Goal: Information Seeking & Learning: Understand process/instructions

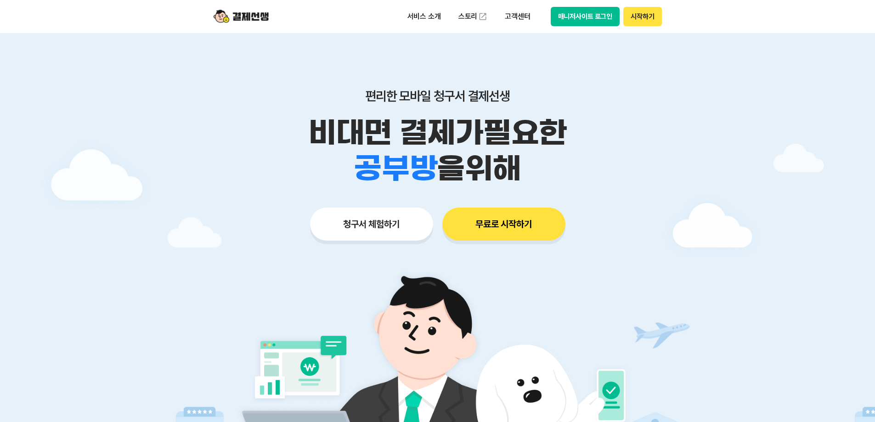
click at [601, 13] on button "매니저사이트 로그인" at bounding box center [585, 16] width 69 height 19
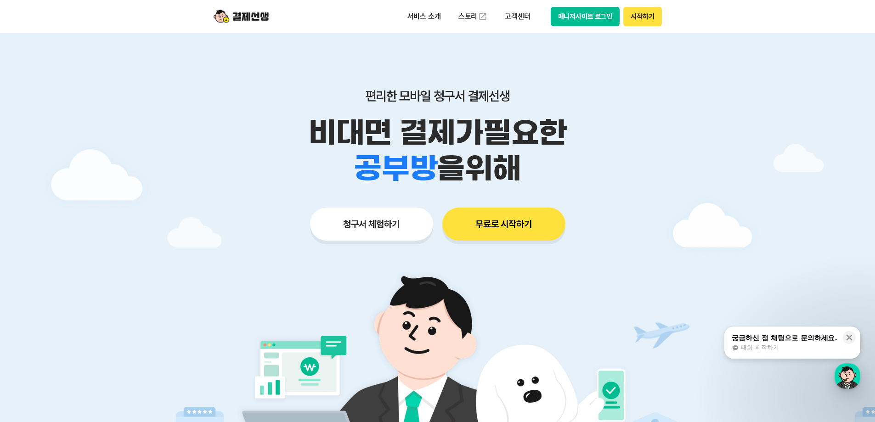
click at [582, 19] on button "매니저사이트 로그인" at bounding box center [585, 16] width 69 height 19
click at [638, 19] on button "시작하기" at bounding box center [642, 16] width 38 height 19
click at [514, 228] on button "무료로 시작하기" at bounding box center [503, 224] width 123 height 33
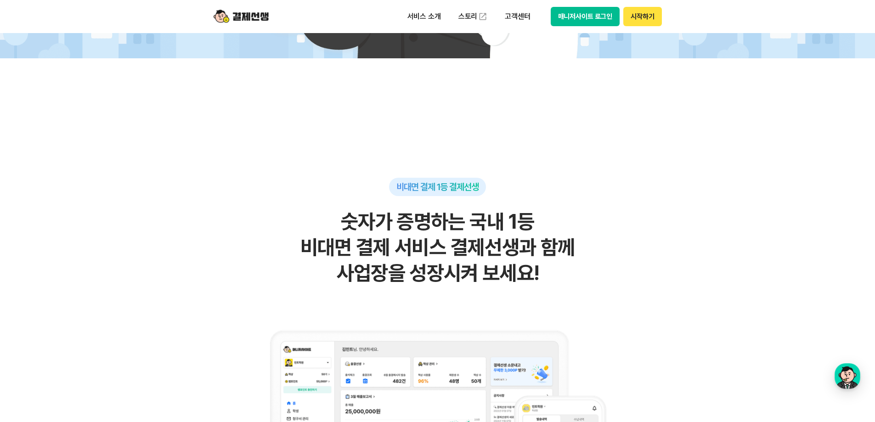
scroll to position [184, 0]
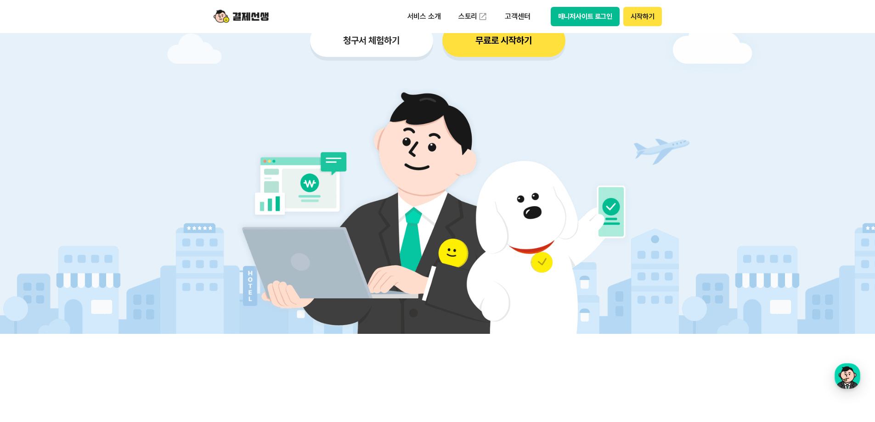
click at [602, 17] on button "매니저사이트 로그인" at bounding box center [585, 16] width 69 height 19
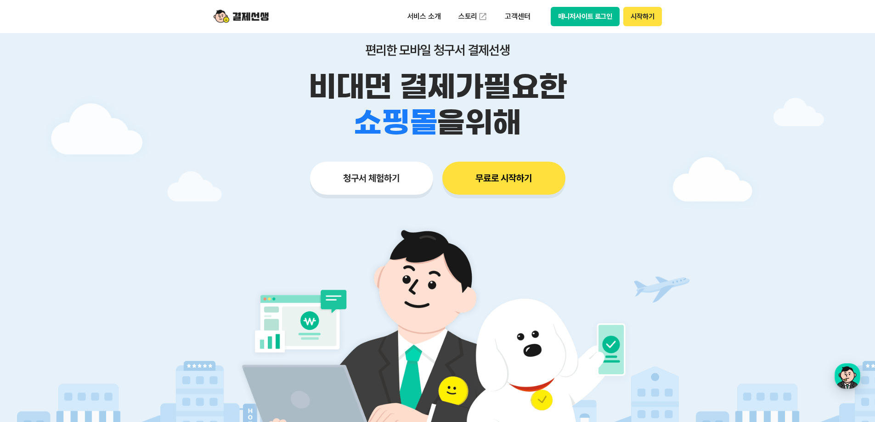
scroll to position [0, 0]
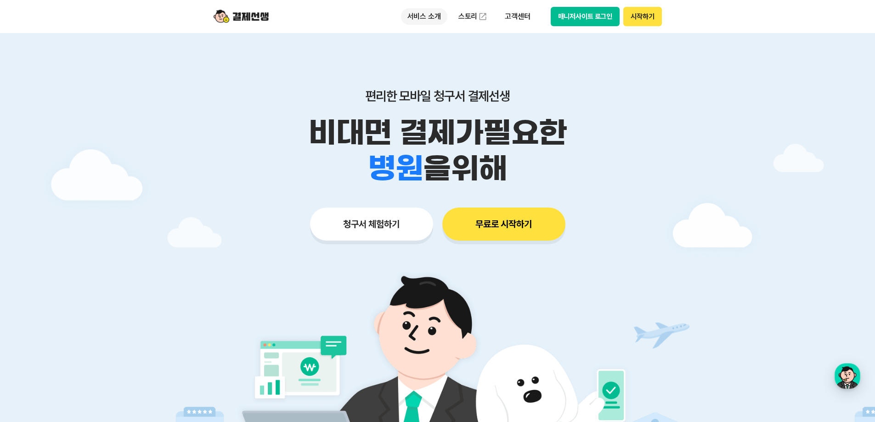
click at [426, 15] on p "서비스 소개" at bounding box center [424, 16] width 46 height 17
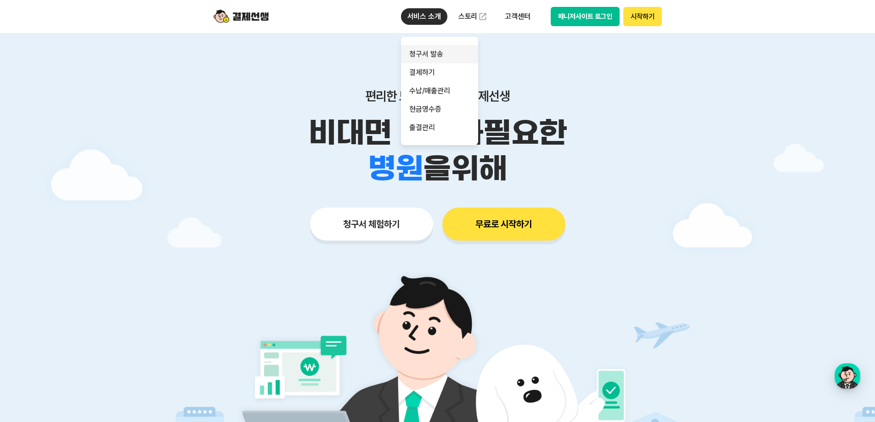
click at [431, 52] on link "청구서 발송" at bounding box center [439, 54] width 77 height 18
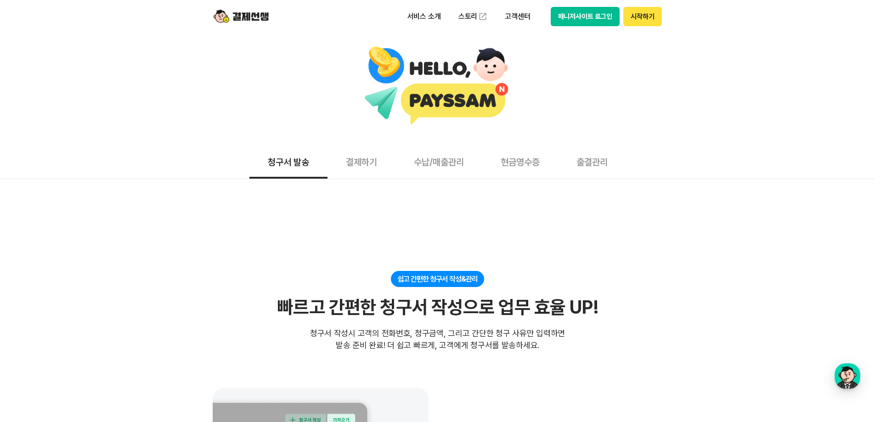
click at [361, 165] on button "결제하기" at bounding box center [361, 162] width 68 height 34
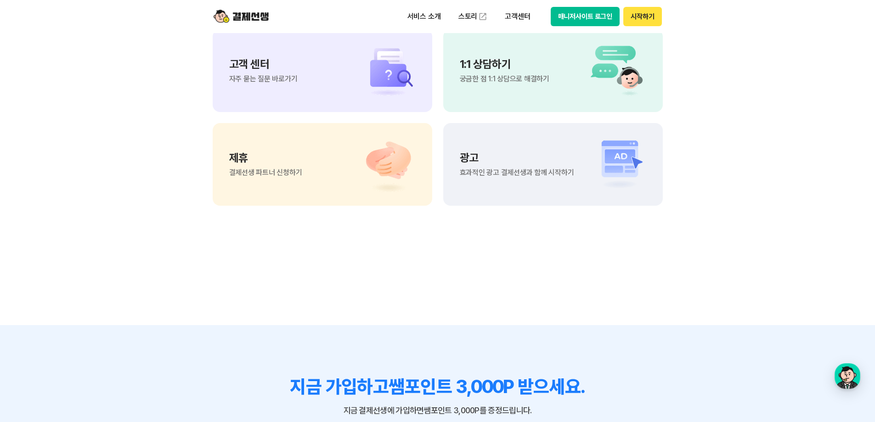
scroll to position [2526, 0]
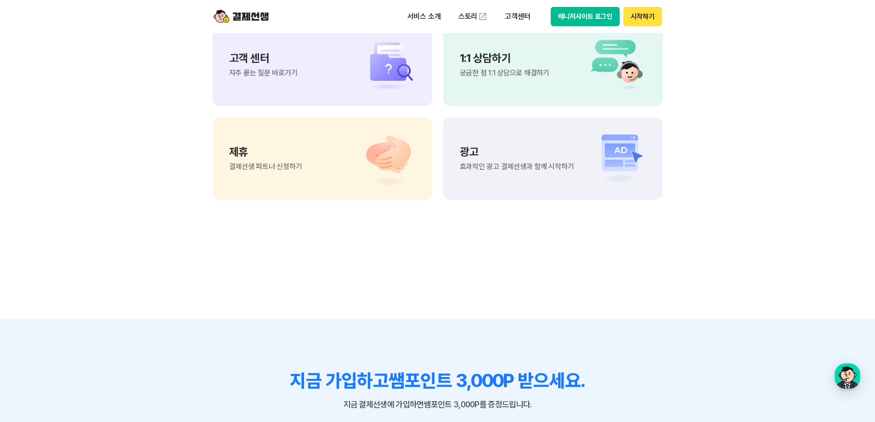
click at [497, 77] on span "궁금한 점 1:1 상담으로 해결하기" at bounding box center [505, 72] width 90 height 7
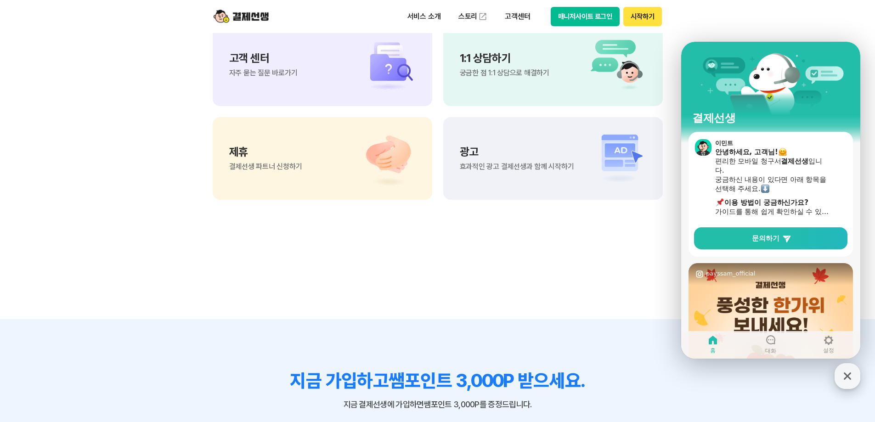
click at [844, 374] on icon "button" at bounding box center [847, 376] width 17 height 17
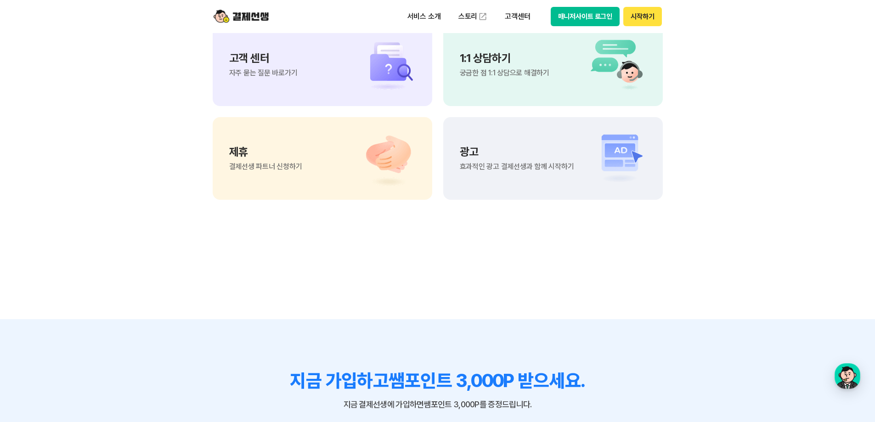
click at [259, 106] on div "고객 센터 자주 묻는 질문 바로가기" at bounding box center [323, 64] width 220 height 83
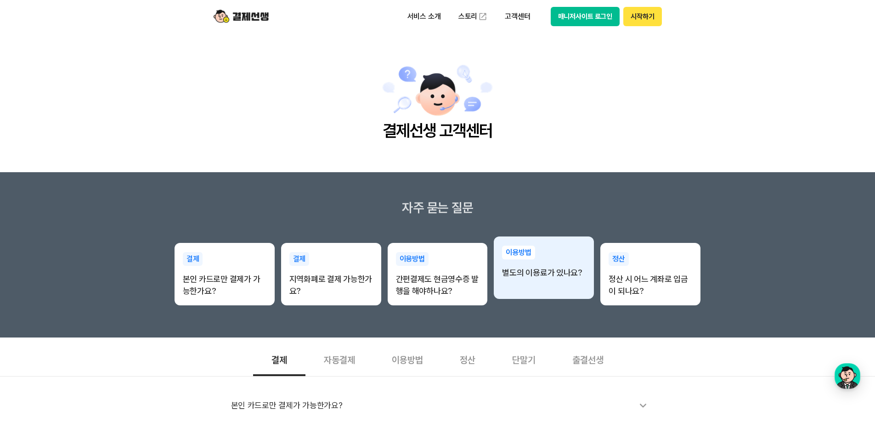
scroll to position [230, 0]
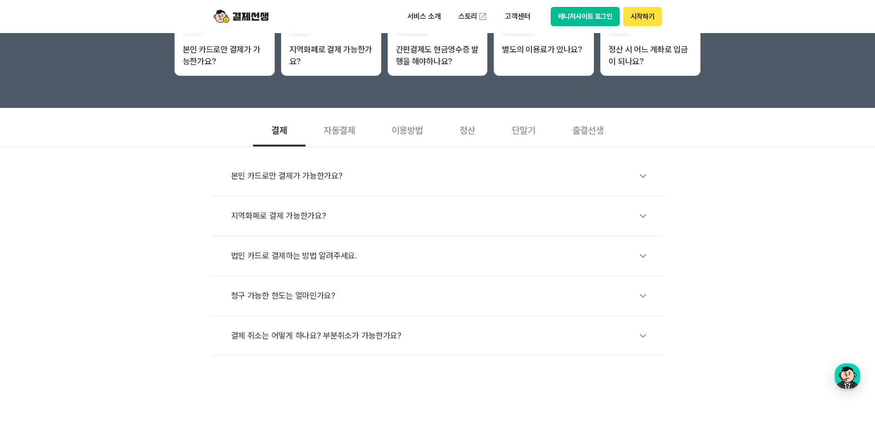
click at [413, 131] on div "이용방법" at bounding box center [407, 130] width 68 height 34
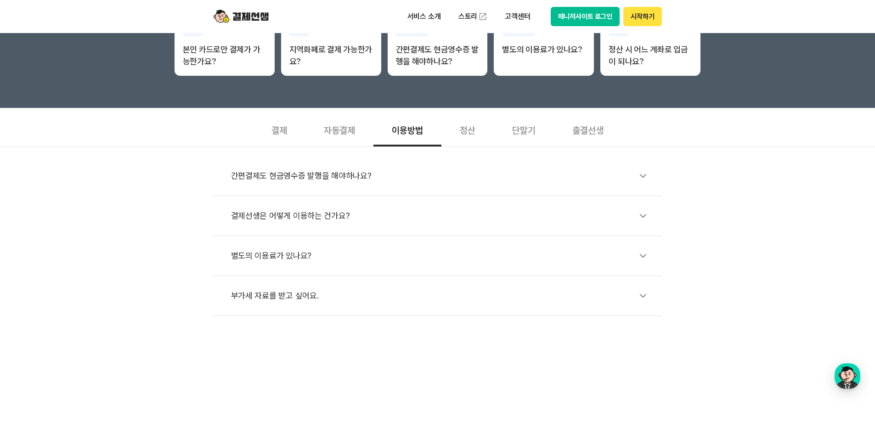
click at [464, 133] on div "정산" at bounding box center [467, 130] width 52 height 34
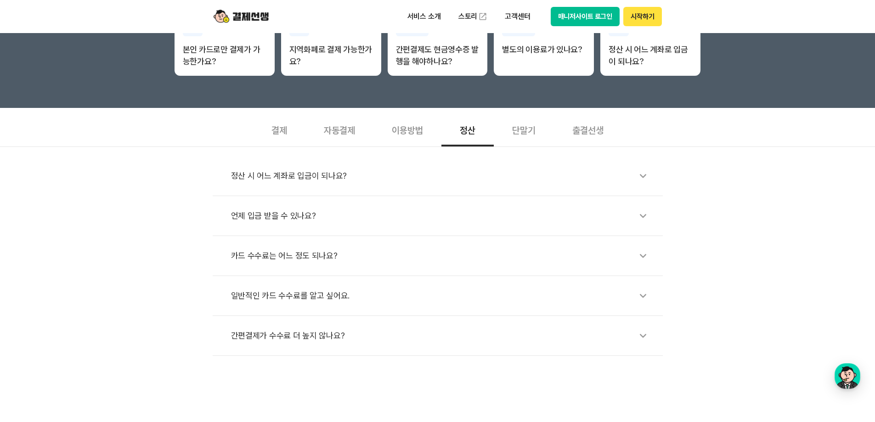
click at [646, 175] on icon at bounding box center [642, 175] width 21 height 21
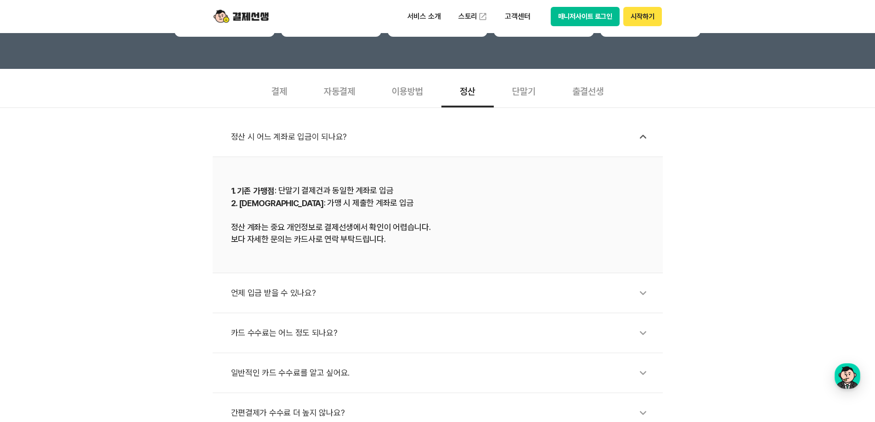
scroll to position [322, 0]
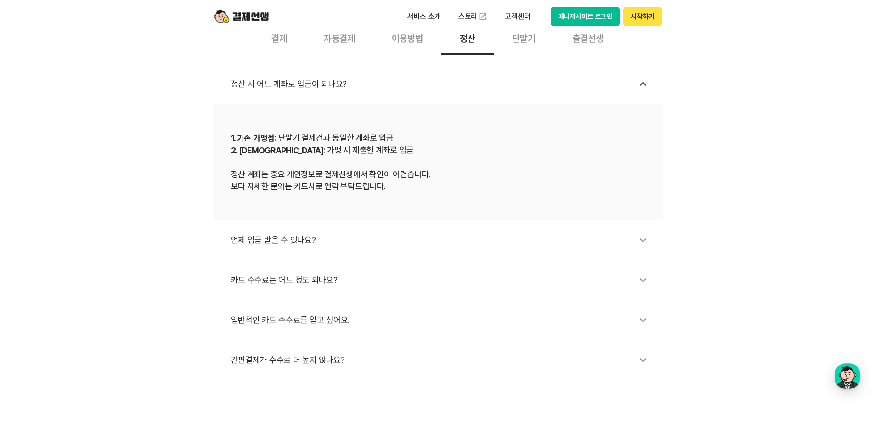
click at [646, 243] on icon at bounding box center [642, 240] width 21 height 21
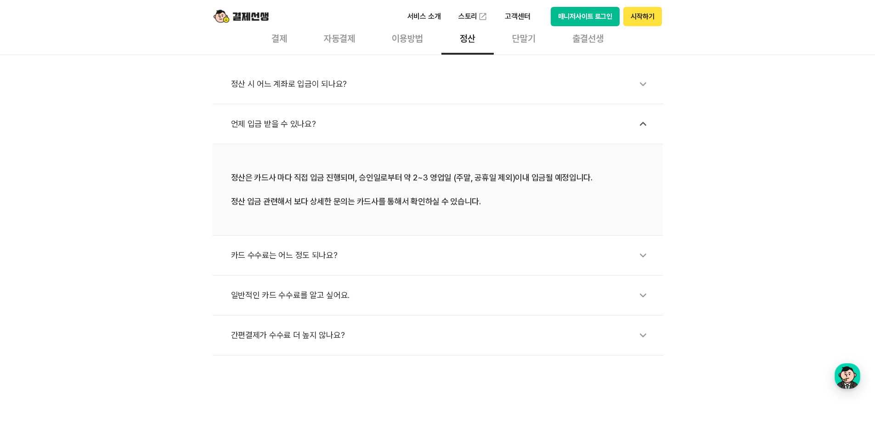
click at [644, 255] on icon at bounding box center [642, 255] width 21 height 21
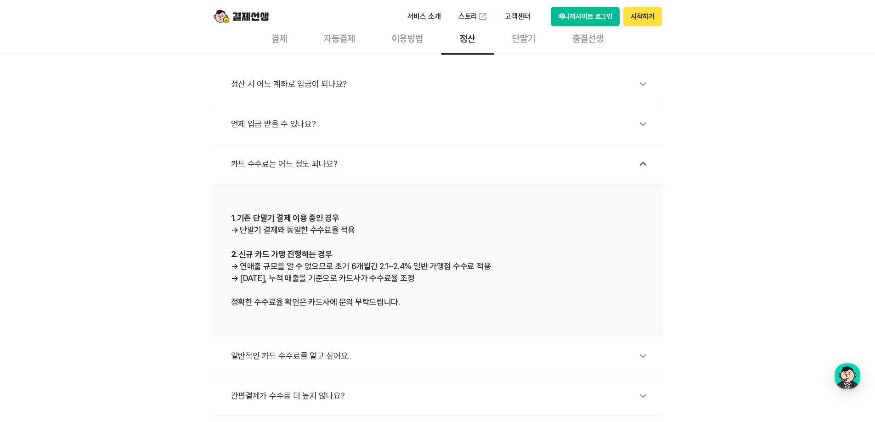
scroll to position [413, 0]
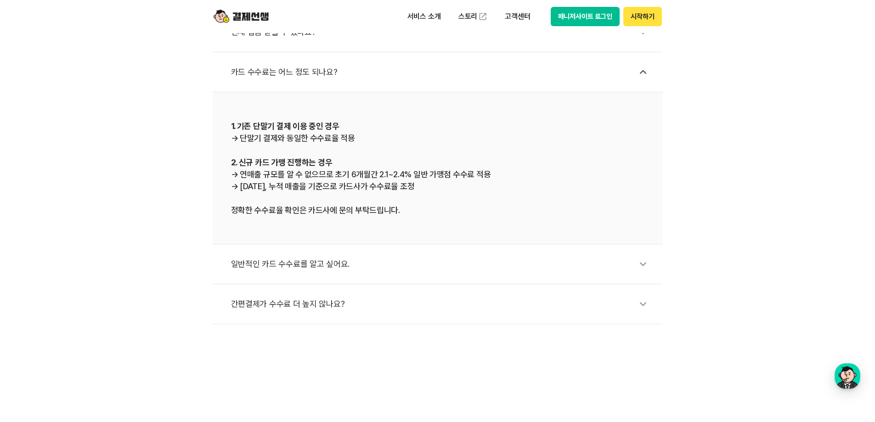
click at [647, 266] on icon at bounding box center [642, 264] width 21 height 21
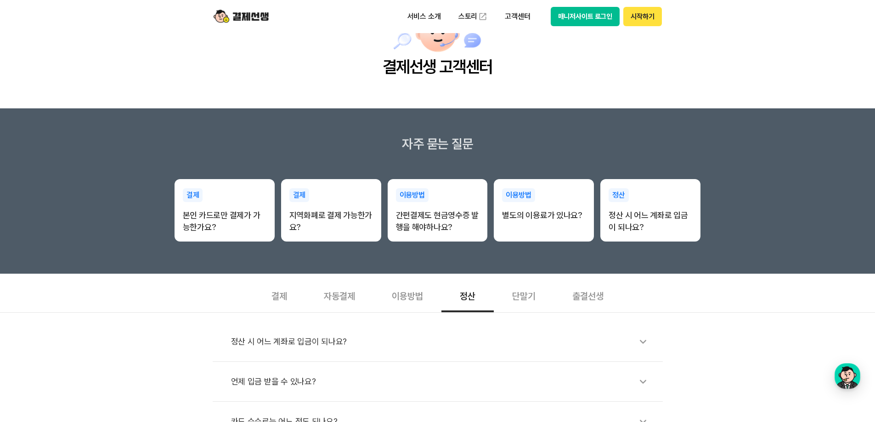
scroll to position [0, 0]
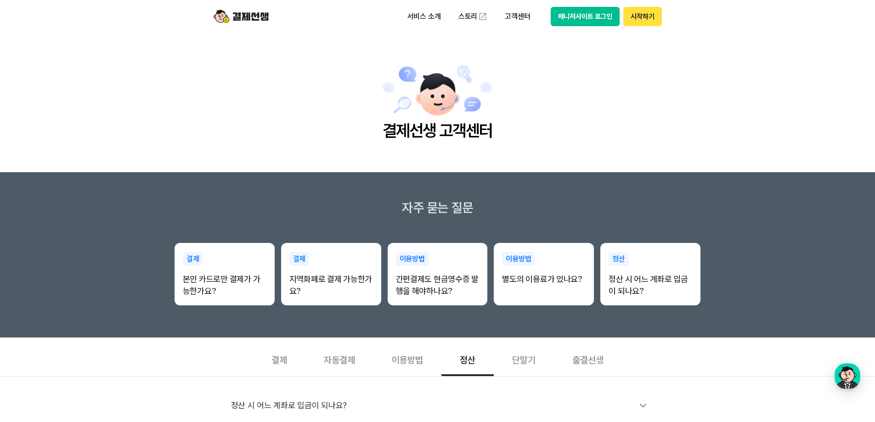
click at [582, 19] on button "매니저사이트 로그인" at bounding box center [585, 16] width 69 height 19
click at [259, 15] on img at bounding box center [241, 16] width 55 height 17
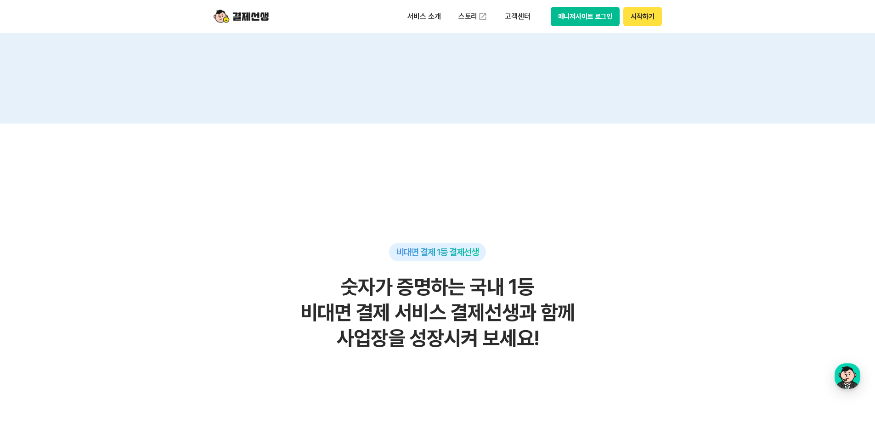
scroll to position [276, 0]
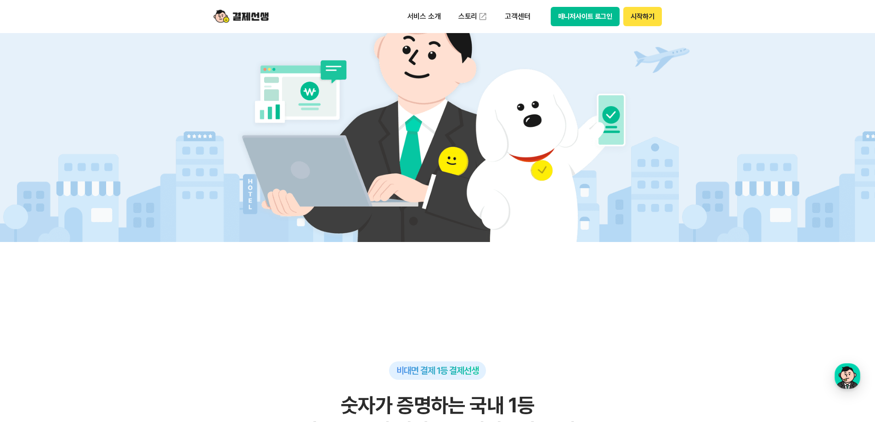
click at [583, 15] on button "매니저사이트 로그인" at bounding box center [585, 16] width 69 height 19
